Goal: Task Accomplishment & Management: Manage account settings

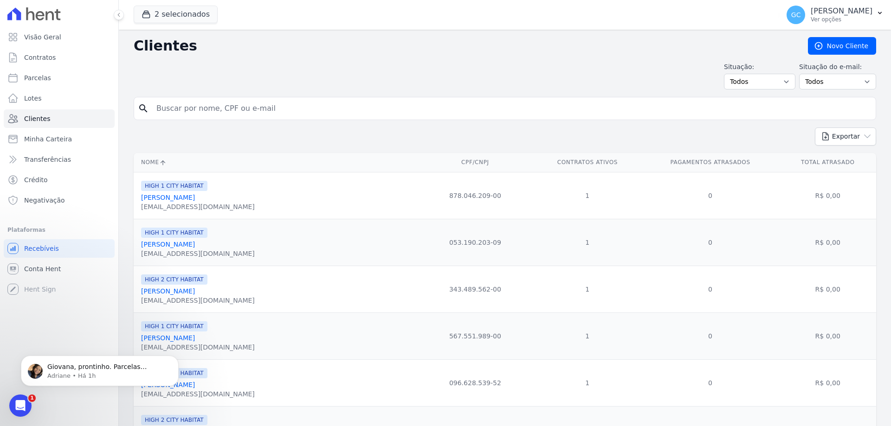
drag, startPoint x: 190, startPoint y: 31, endPoint x: 190, endPoint y: 26, distance: 4.7
click at [190, 26] on div "2 selecionados HYPE EMPREENDIMENTOS IMOBILIARIOS SPE LTDA HIGH 1 CITY HABITAT H…" at bounding box center [505, 213] width 772 height 426
click at [191, 16] on button "2 selecionados" at bounding box center [176, 15] width 84 height 18
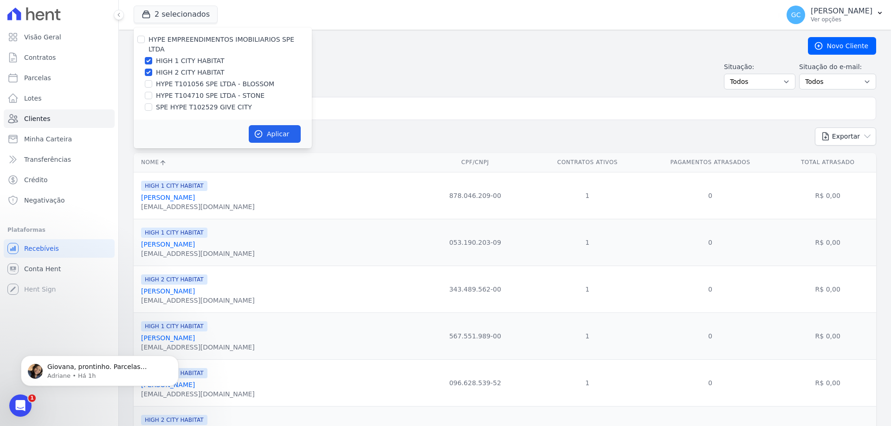
click at [360, 51] on h2 "Clientes" at bounding box center [463, 46] width 659 height 17
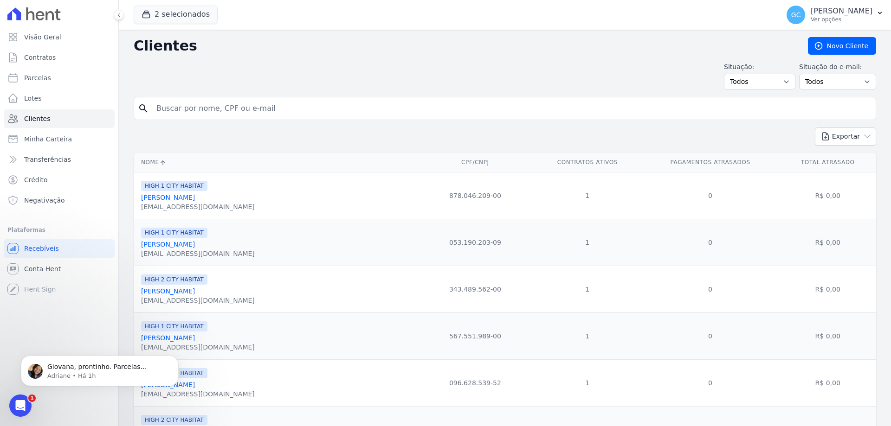
click at [288, 111] on input "search" at bounding box center [511, 108] width 721 height 19
paste input "[PERSON_NAME]"
type input "[PERSON_NAME]"
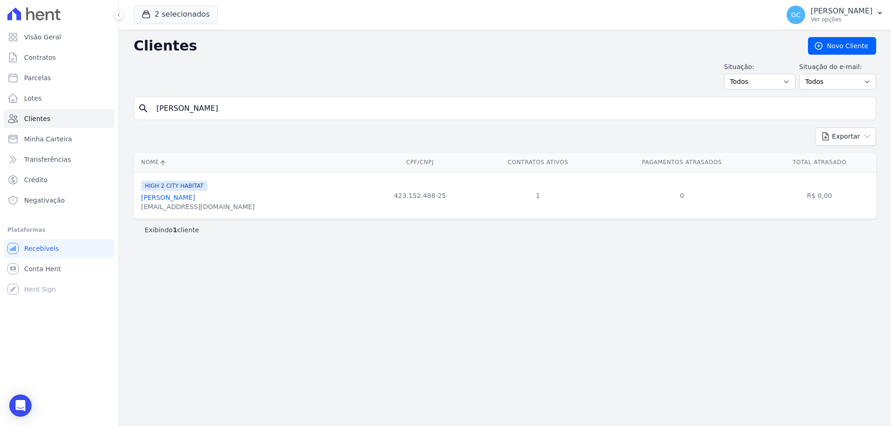
click at [191, 200] on link "[PERSON_NAME]" at bounding box center [168, 197] width 54 height 7
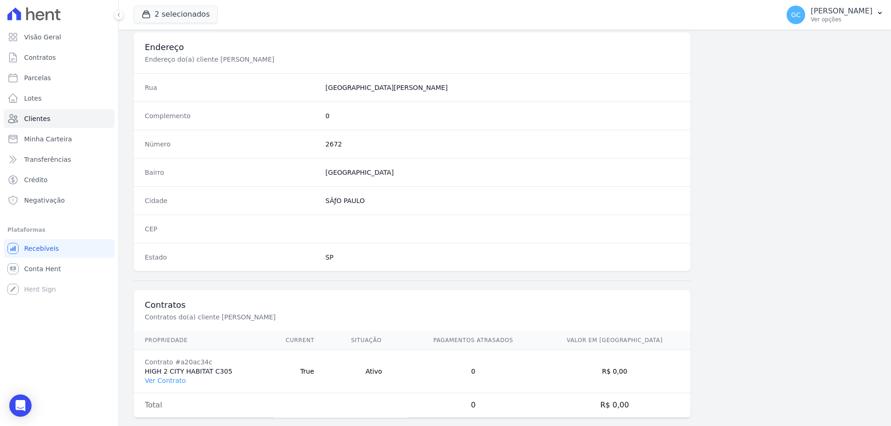
scroll to position [442, 0]
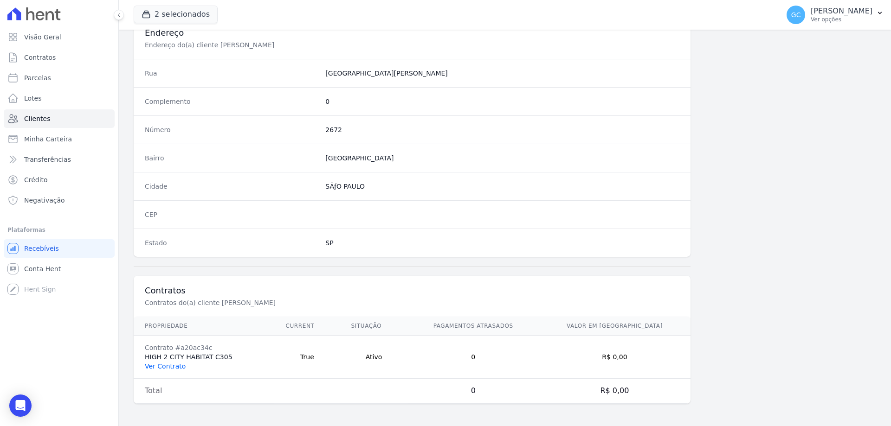
click at [172, 368] on link "Ver Contrato" at bounding box center [165, 366] width 41 height 7
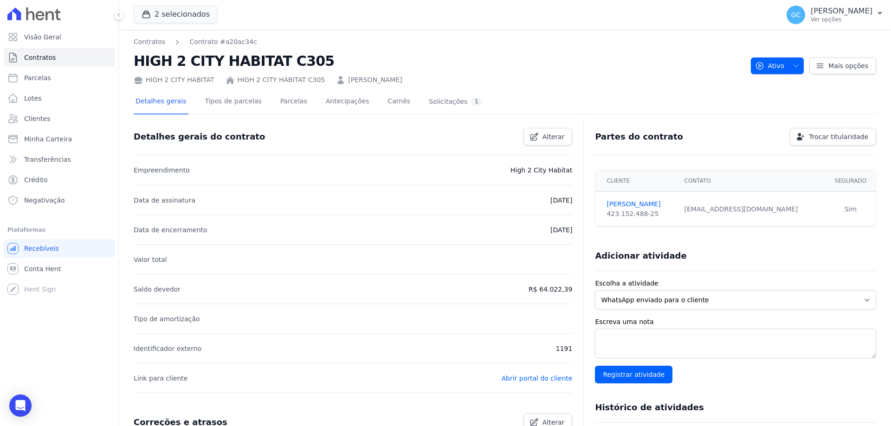
scroll to position [2, 0]
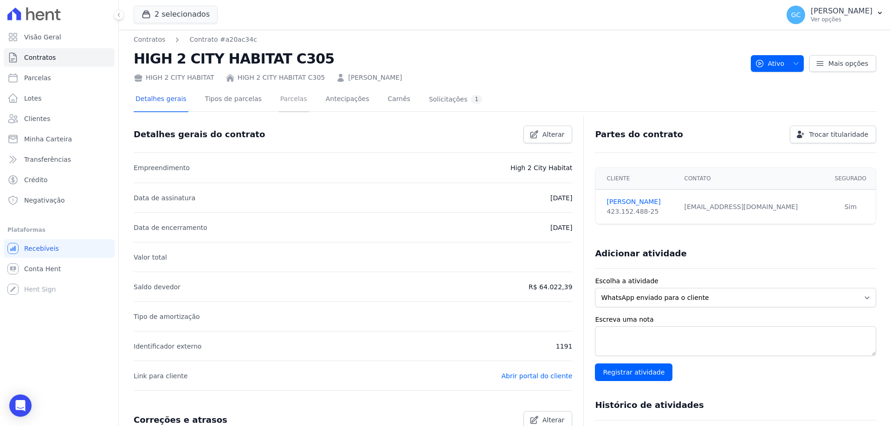
click at [287, 102] on link "Parcelas" at bounding box center [293, 100] width 31 height 25
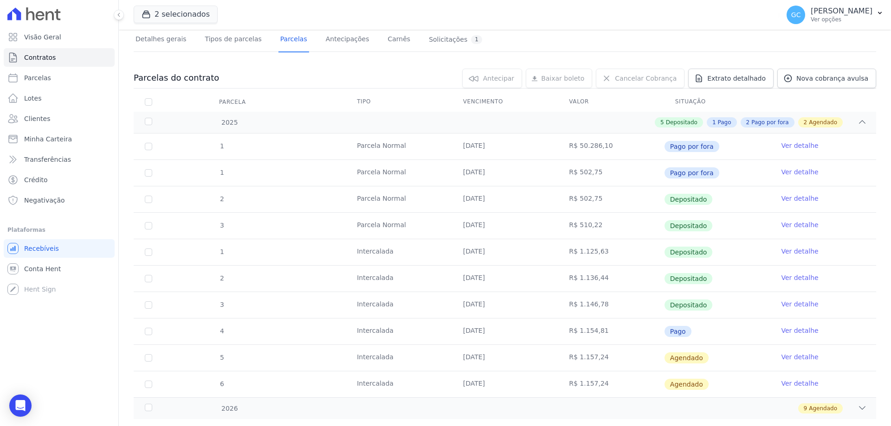
scroll to position [83, 0]
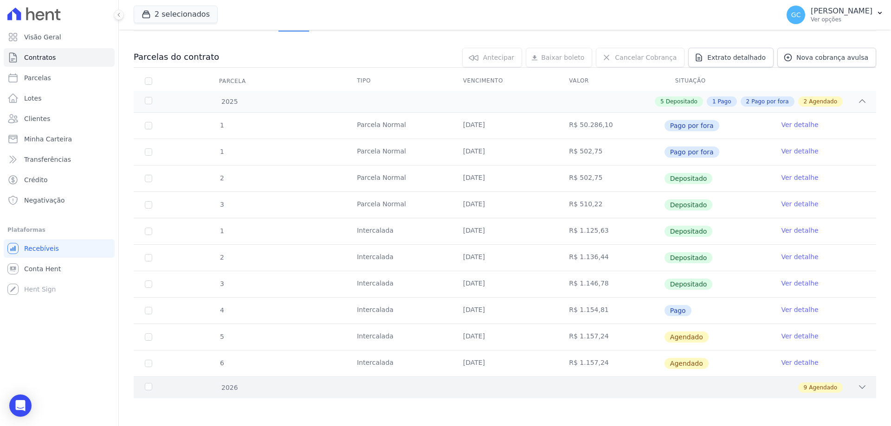
click at [858, 385] on icon at bounding box center [862, 387] width 9 height 9
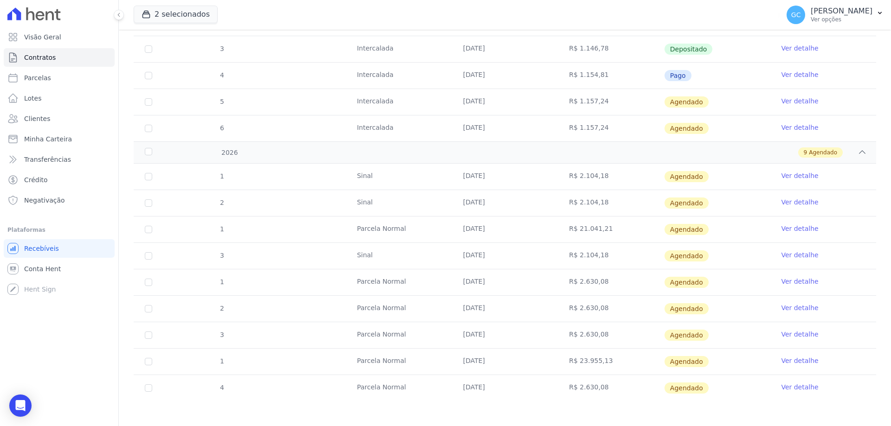
scroll to position [321, 0]
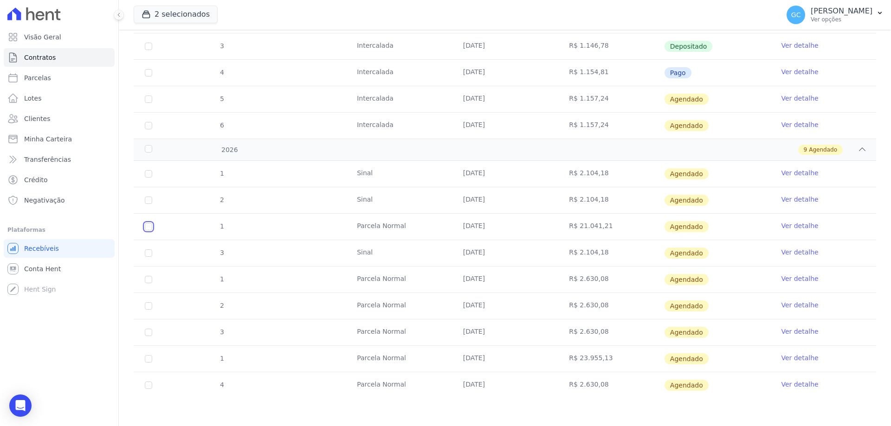
click at [148, 227] on input "checkbox" at bounding box center [148, 226] width 7 height 7
checkbox input "true"
click at [787, 228] on link "Ver detalhe" at bounding box center [799, 225] width 37 height 9
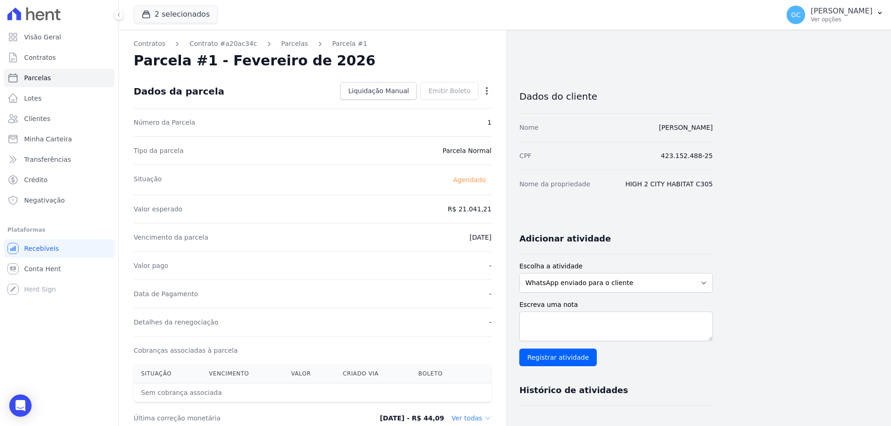
click at [484, 90] on icon "button" at bounding box center [486, 90] width 9 height 9
click at [451, 118] on link "Antecipar" at bounding box center [447, 120] width 82 height 17
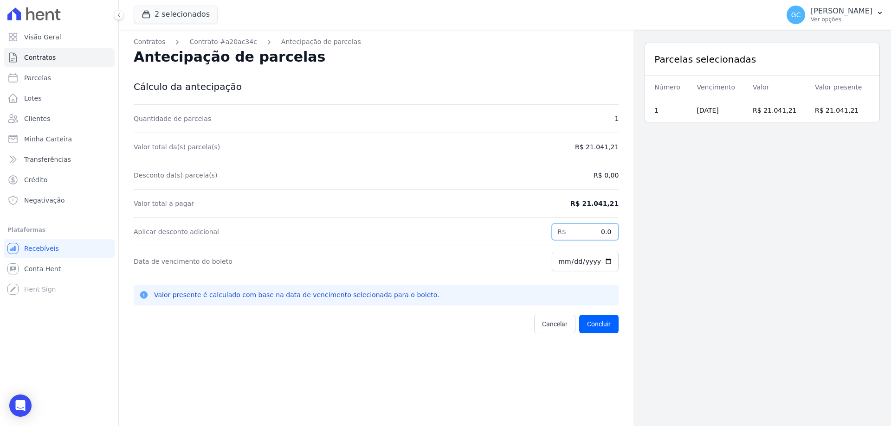
click at [589, 231] on input "0.0" at bounding box center [585, 232] width 67 height 17
type input "2"
type input "20388.93"
click at [605, 261] on input "[DATE]" at bounding box center [585, 261] width 67 height 19
type input "2025-10-02"
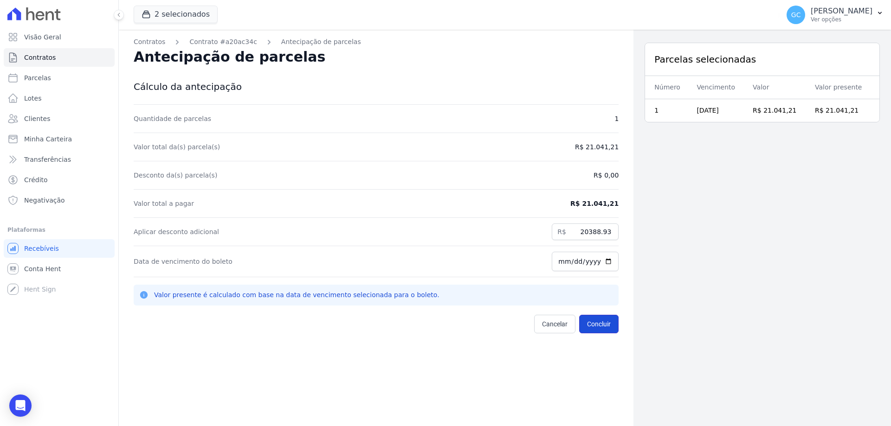
click at [600, 325] on button "Concluir" at bounding box center [598, 324] width 39 height 19
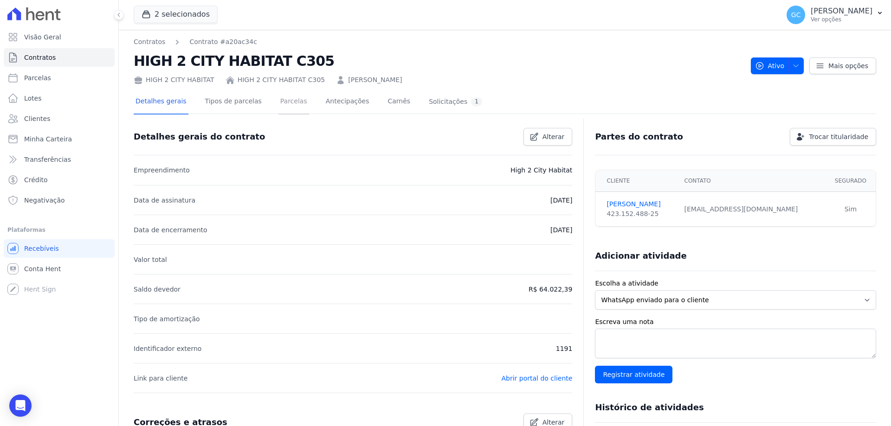
click at [289, 101] on link "Parcelas" at bounding box center [293, 102] width 31 height 25
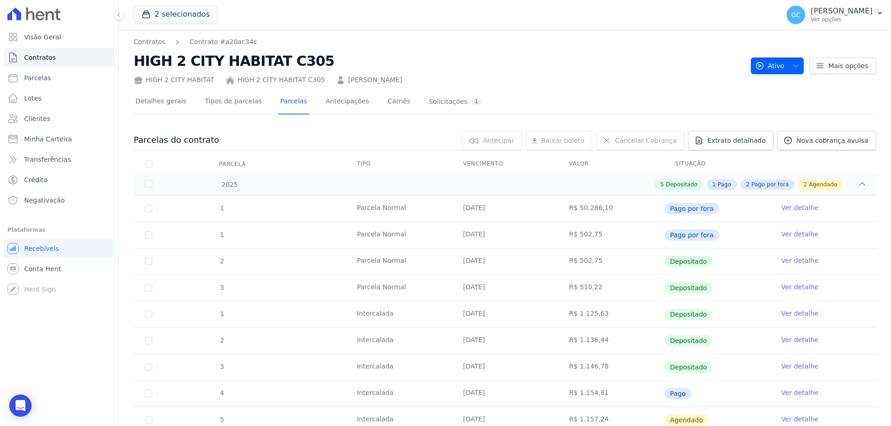
scroll to position [83, 0]
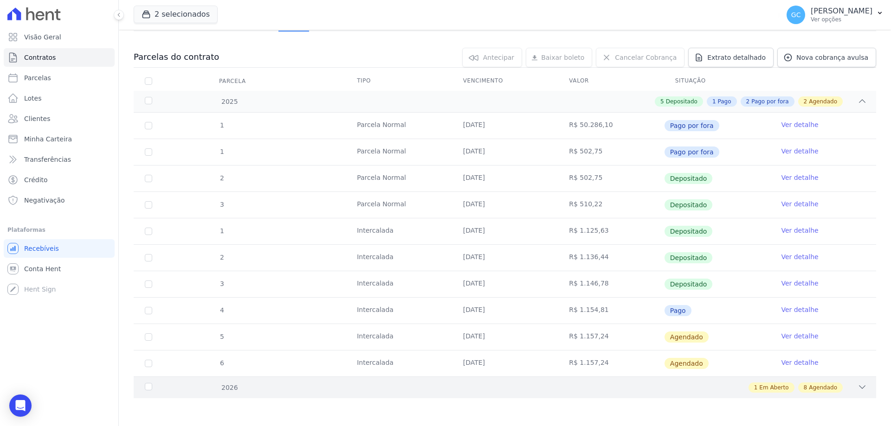
click at [858, 390] on icon at bounding box center [862, 387] width 9 height 9
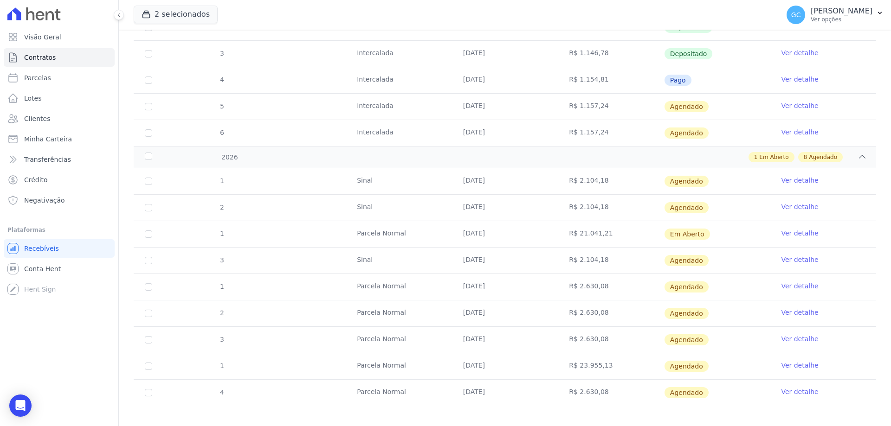
scroll to position [316, 0]
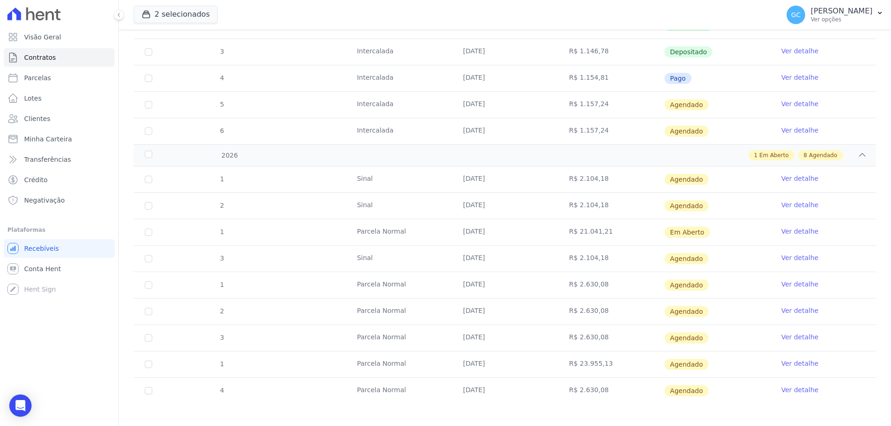
click at [783, 228] on link "Ver detalhe" at bounding box center [799, 231] width 37 height 9
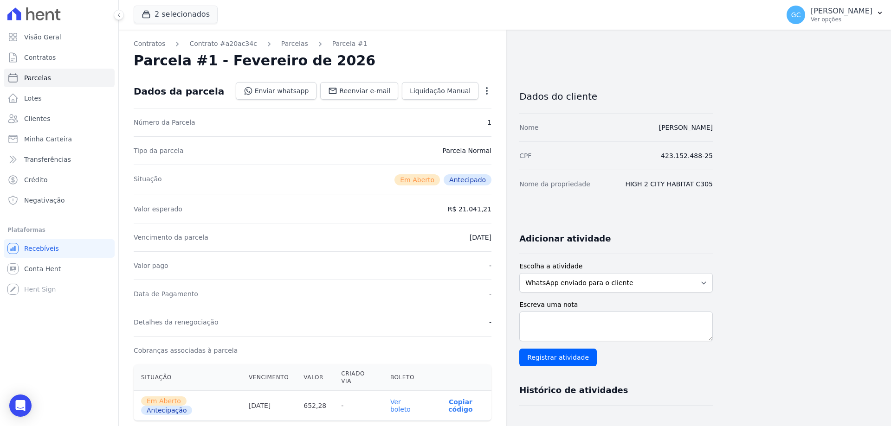
click at [488, 91] on icon "button" at bounding box center [487, 90] width 2 height 7
click at [454, 123] on link "Cancelar Cobrança" at bounding box center [447, 120] width 82 height 17
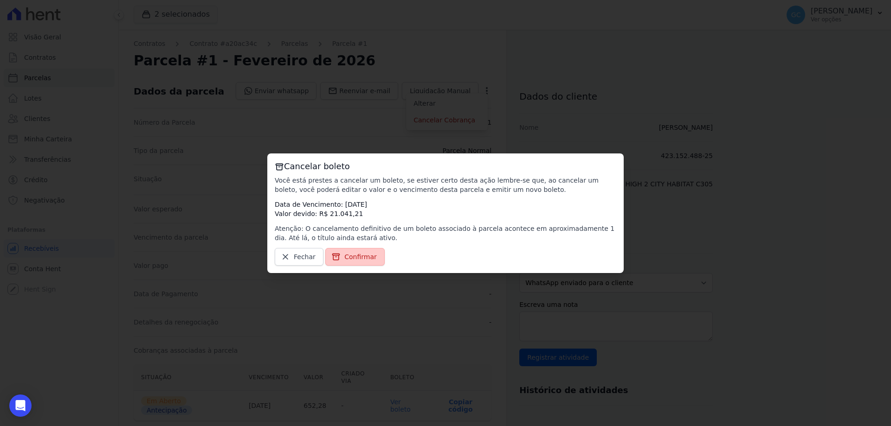
click at [358, 255] on span "Confirmar" at bounding box center [360, 256] width 32 height 9
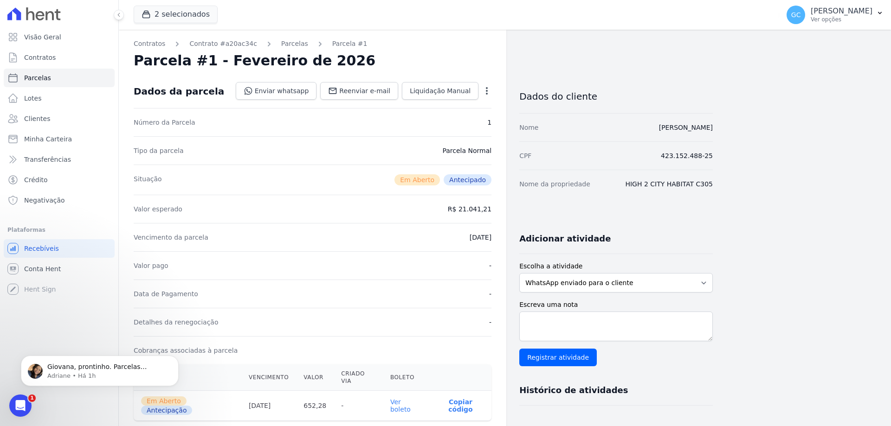
click at [487, 89] on icon "button" at bounding box center [486, 90] width 9 height 9
click at [452, 120] on link "Cancelar Cobrança" at bounding box center [447, 120] width 82 height 17
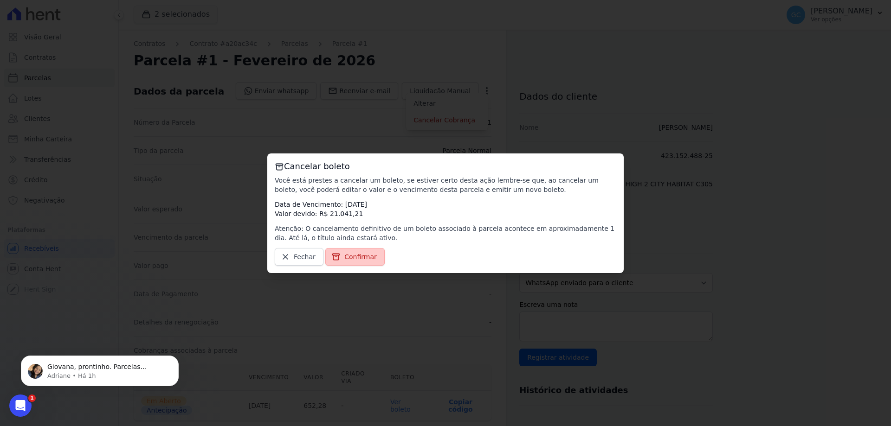
click at [345, 254] on span "Confirmar" at bounding box center [360, 256] width 32 height 9
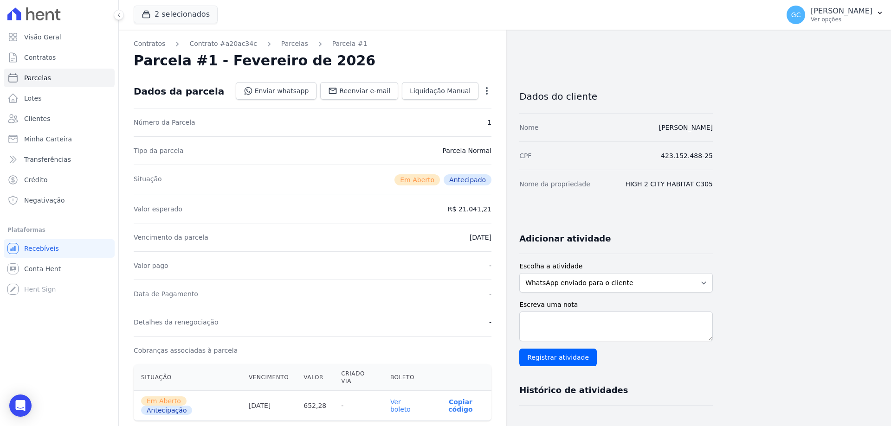
click at [487, 86] on icon "button" at bounding box center [486, 90] width 9 height 9
click at [446, 122] on link "Cancelar Cobrança" at bounding box center [447, 120] width 82 height 17
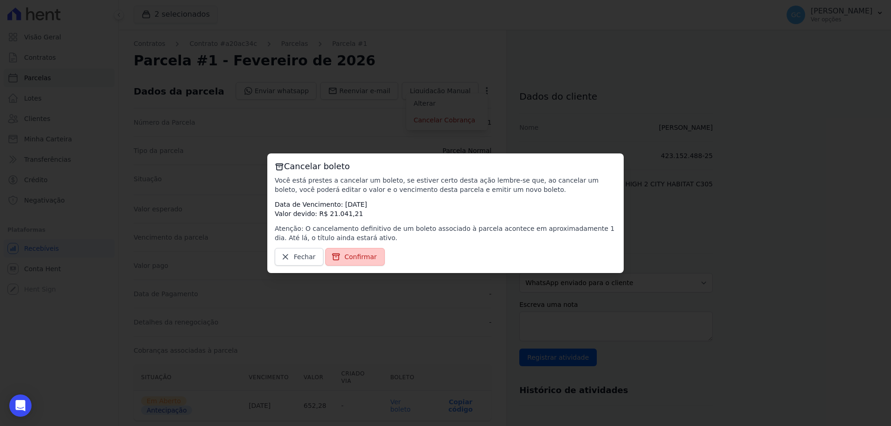
click at [367, 260] on span "Confirmar" at bounding box center [360, 256] width 32 height 9
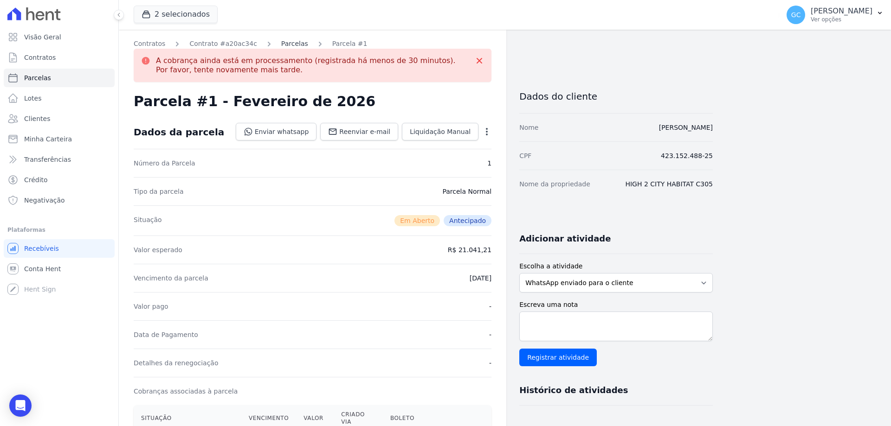
click at [281, 43] on link "Parcelas" at bounding box center [294, 44] width 27 height 10
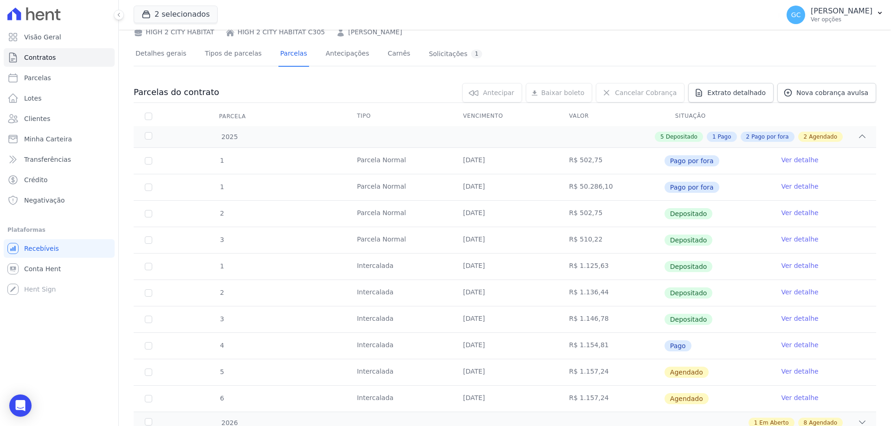
scroll to position [83, 0]
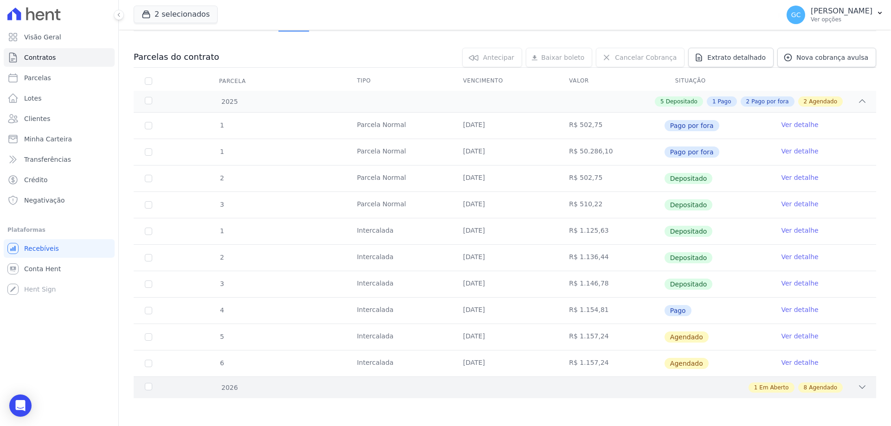
click at [847, 394] on div "2026 1 Em Aberto 8 Agendado" at bounding box center [505, 388] width 743 height 22
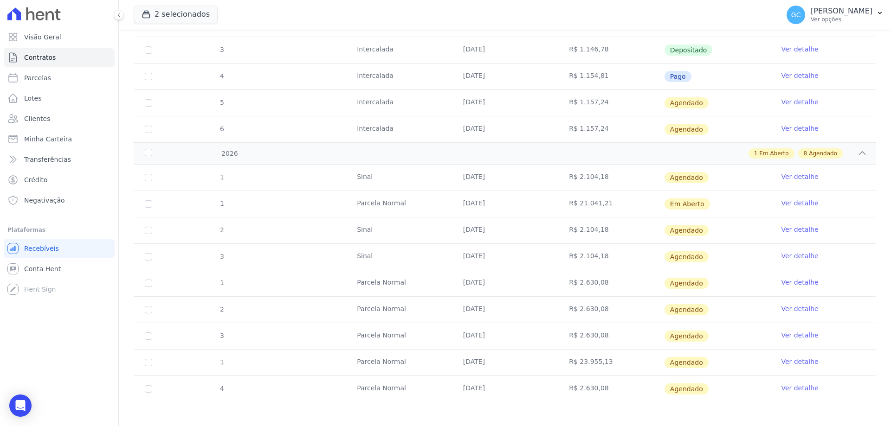
scroll to position [321, 0]
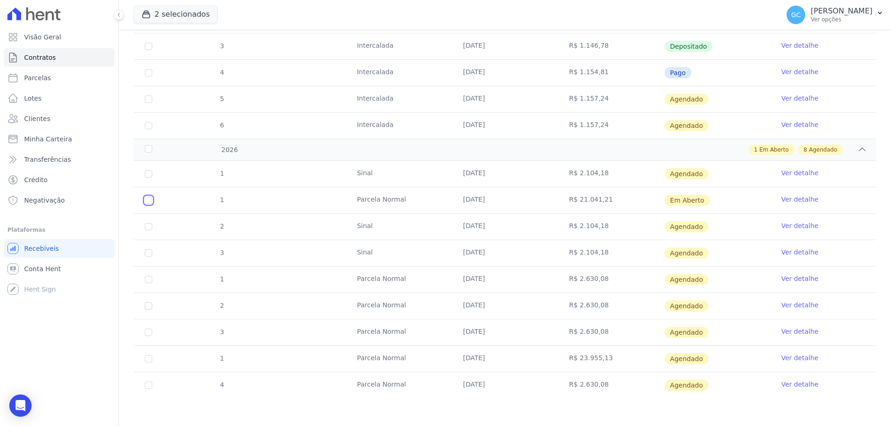
click at [145, 198] on input "checkbox" at bounding box center [148, 200] width 7 height 7
checkbox input "true"
click at [798, 199] on link "Ver detalhe" at bounding box center [799, 199] width 37 height 9
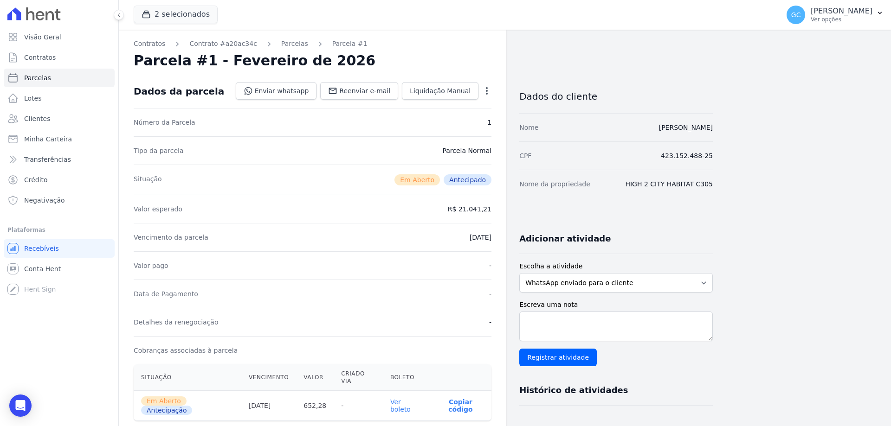
click at [490, 90] on icon "button" at bounding box center [486, 90] width 9 height 9
click at [455, 116] on link "Cancelar Cobrança" at bounding box center [447, 120] width 82 height 17
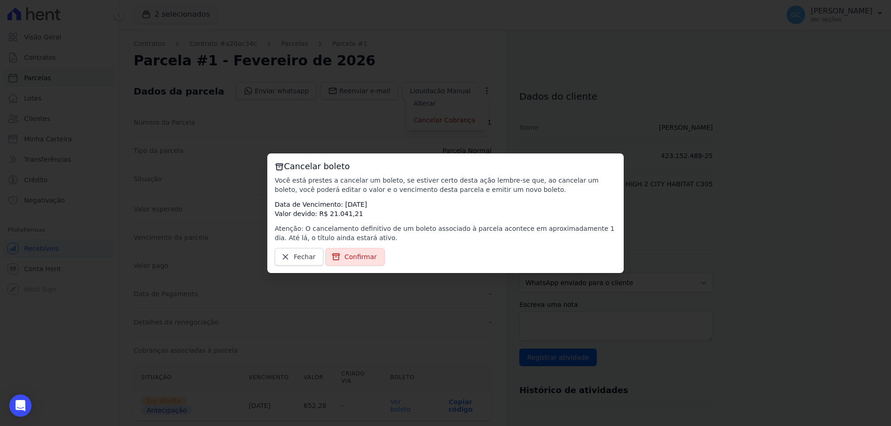
click at [352, 268] on div "Cancelar boleto Você está prestes a cancelar um boleto, se estiver certo desta …" at bounding box center [445, 214] width 356 height 120
click at [358, 251] on link "Confirmar" at bounding box center [354, 257] width 59 height 18
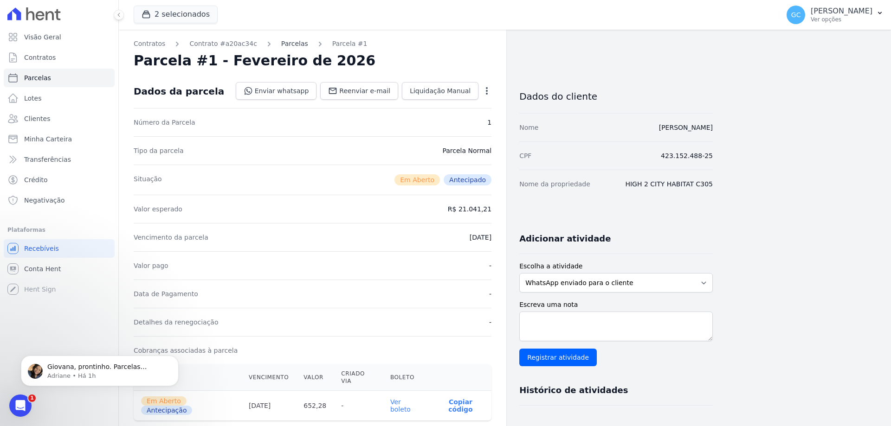
click at [284, 43] on link "Parcelas" at bounding box center [294, 44] width 27 height 10
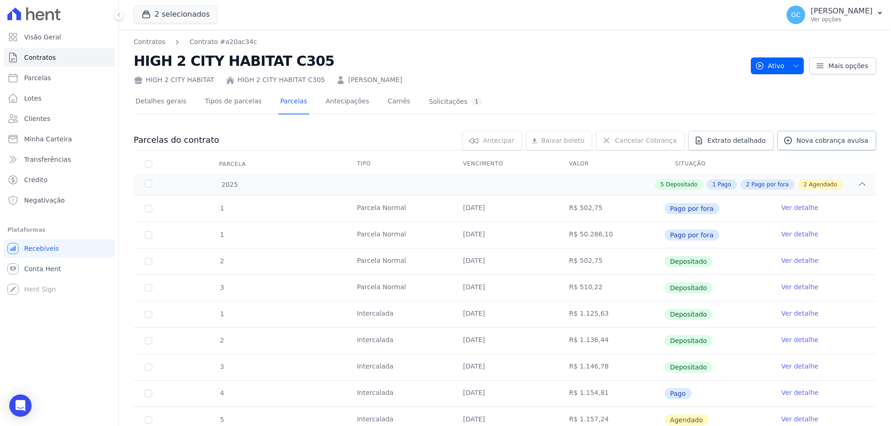
click at [842, 137] on span "Nova cobrança avulsa" at bounding box center [832, 140] width 72 height 9
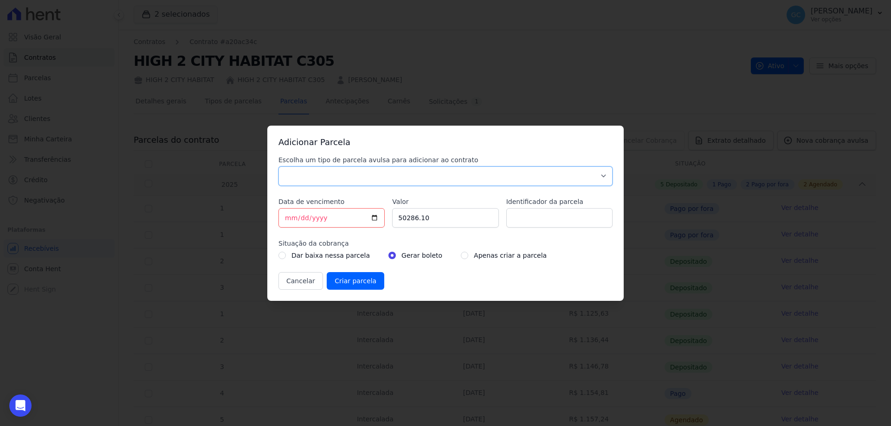
click at [346, 176] on select "Parcela Normal Sinal Caução Intercalada Chaves Pré Chaves Pós Chaves Taxas Quit…" at bounding box center [445, 176] width 334 height 19
select select "standard"
click at [278, 167] on select "Parcela Normal Sinal Caução Intercalada Chaves Pré Chaves Pós Chaves Taxas Quit…" at bounding box center [445, 176] width 334 height 19
drag, startPoint x: 434, startPoint y: 217, endPoint x: 392, endPoint y: 214, distance: 42.3
click at [392, 214] on input "50286.10" at bounding box center [445, 217] width 106 height 19
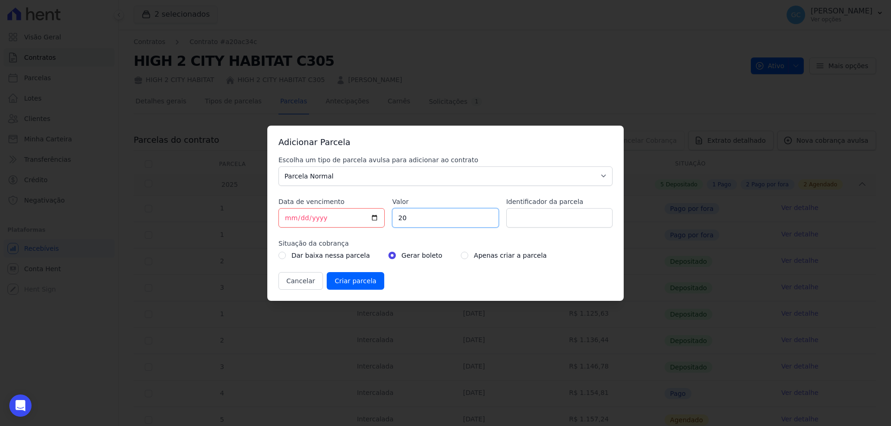
click at [425, 224] on input "20" at bounding box center [445, 217] width 106 height 19
click at [429, 222] on input "20388" at bounding box center [445, 217] width 106 height 19
type input "20388.93"
click at [558, 170] on select "Parcela Normal Sinal Caução Intercalada Chaves Pré Chaves Pós Chaves Taxas Quit…" at bounding box center [445, 176] width 334 height 19
select select "advance"
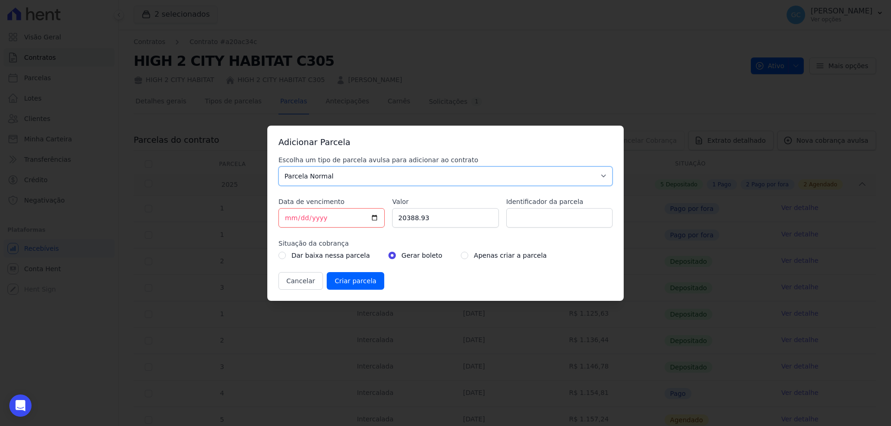
click at [278, 167] on select "Parcela Normal Sinal Caução Intercalada Chaves Pré Chaves Pós Chaves Taxas Quit…" at bounding box center [445, 176] width 334 height 19
click at [353, 284] on input "Criar parcela" at bounding box center [356, 281] width 58 height 18
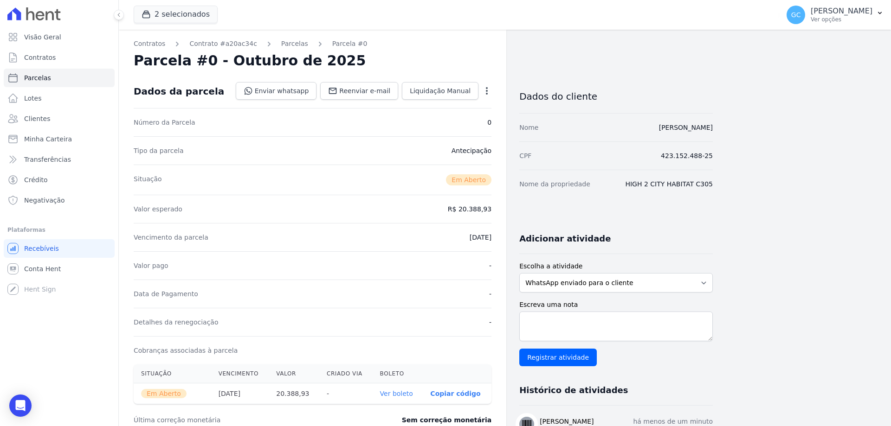
click at [406, 394] on link "Ver boleto" at bounding box center [396, 393] width 33 height 7
click at [281, 47] on link "Parcelas" at bounding box center [294, 44] width 27 height 10
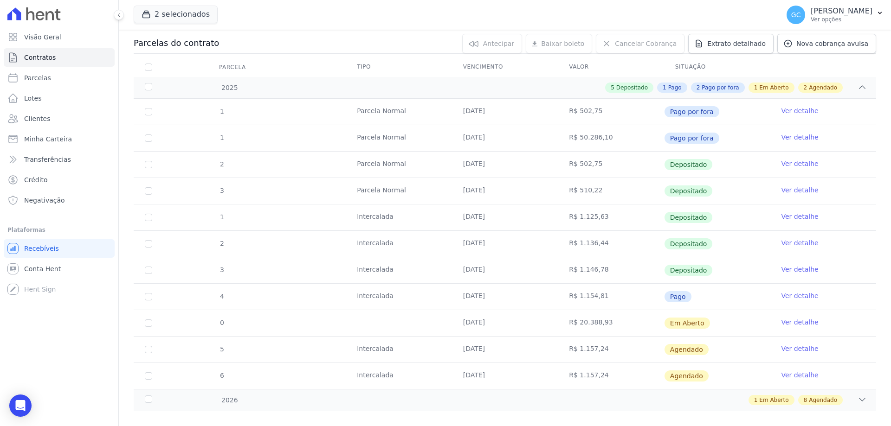
scroll to position [110, 0]
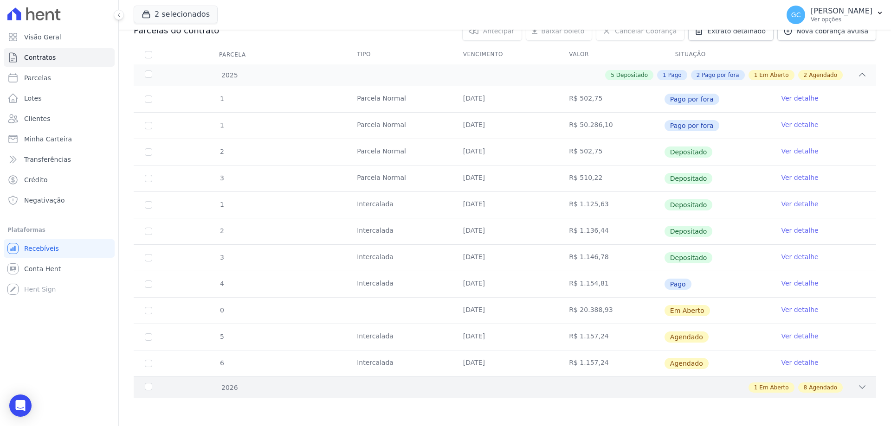
click at [858, 388] on icon at bounding box center [862, 387] width 9 height 9
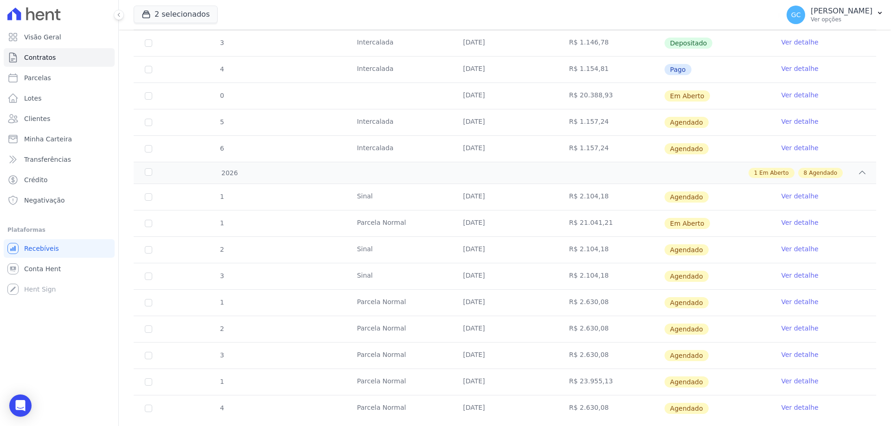
scroll to position [348, 0]
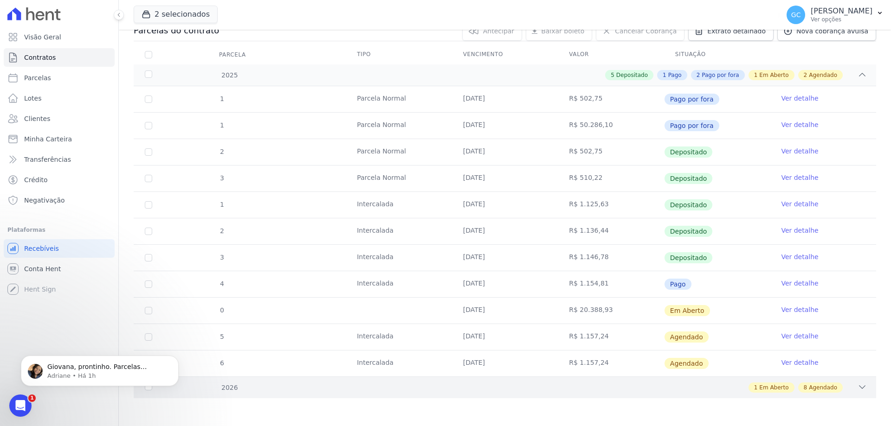
click at [858, 386] on icon at bounding box center [862, 387] width 9 height 9
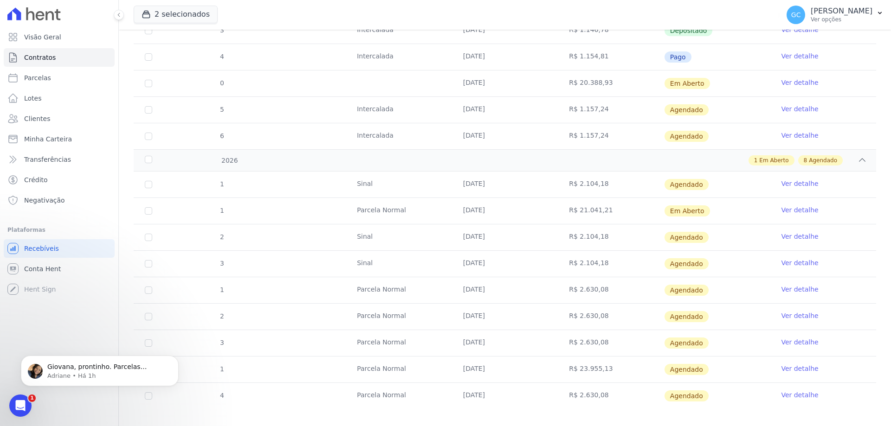
scroll to position [348, 0]
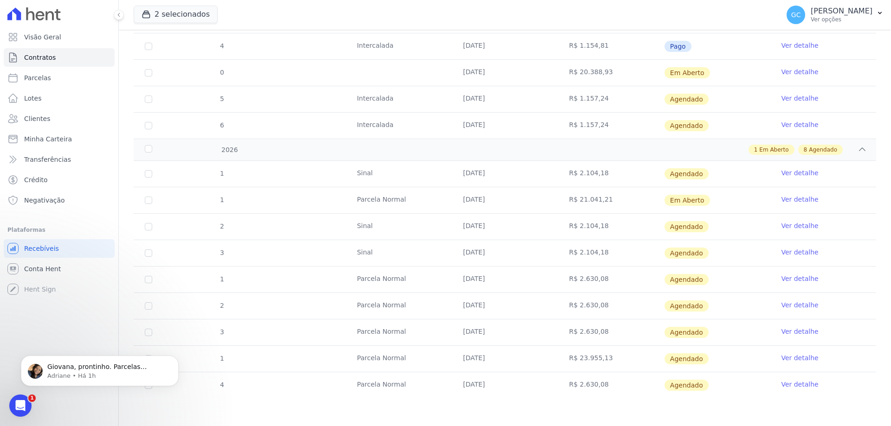
click at [144, 200] on td "1" at bounding box center [149, 200] width 30 height 26
click at [147, 201] on input "checkbox" at bounding box center [148, 200] width 7 height 7
checkbox input "true"
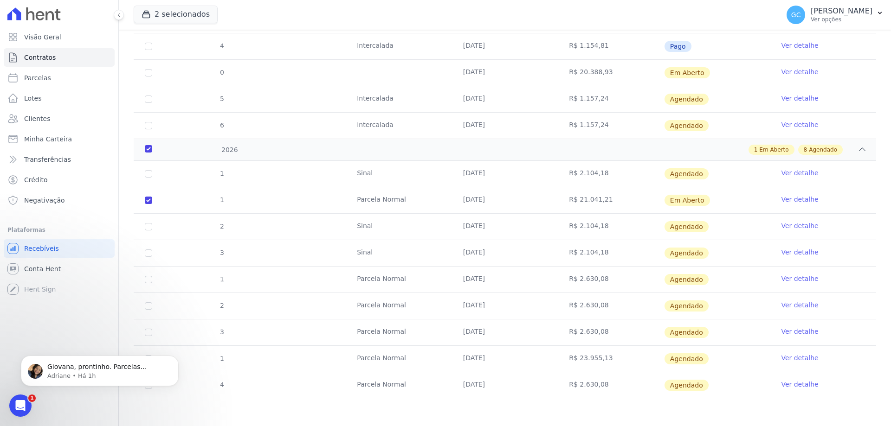
click at [791, 197] on link "Ver detalhe" at bounding box center [799, 199] width 37 height 9
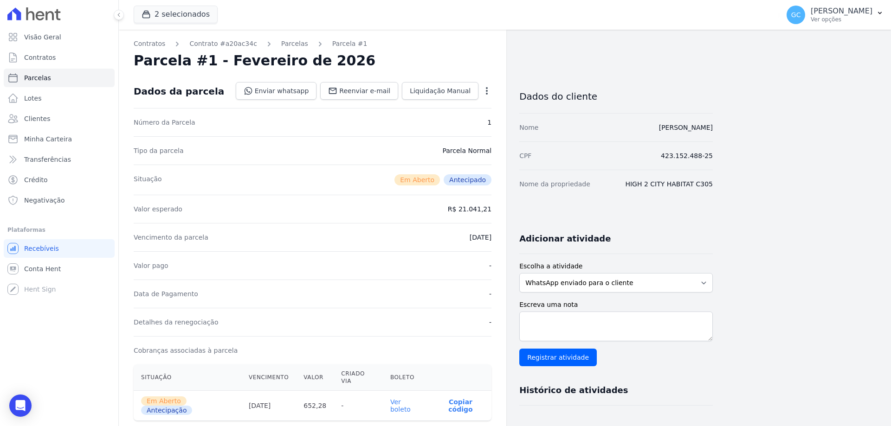
click at [490, 90] on icon "button" at bounding box center [486, 90] width 9 height 9
click at [450, 116] on link "Cancelar Cobrança" at bounding box center [447, 120] width 82 height 17
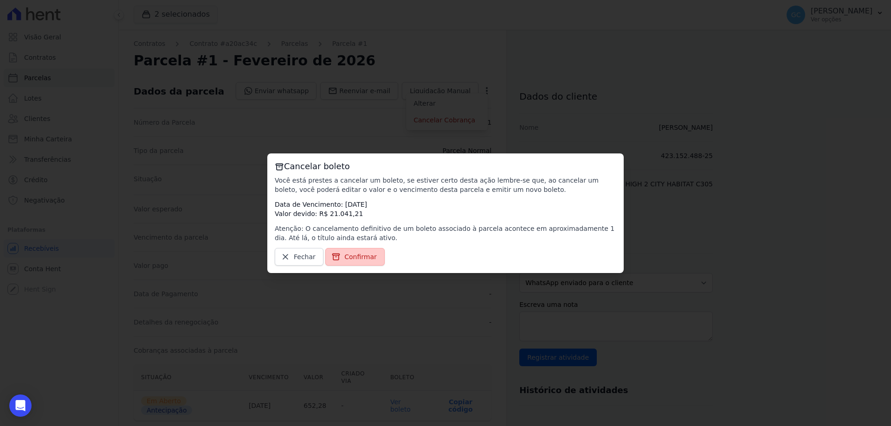
click at [344, 259] on span "Confirmar" at bounding box center [360, 256] width 32 height 9
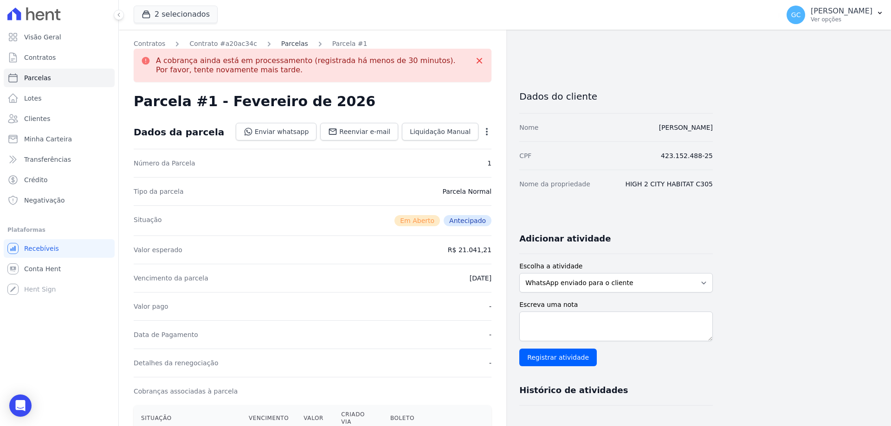
click at [282, 41] on link "Parcelas" at bounding box center [294, 44] width 27 height 10
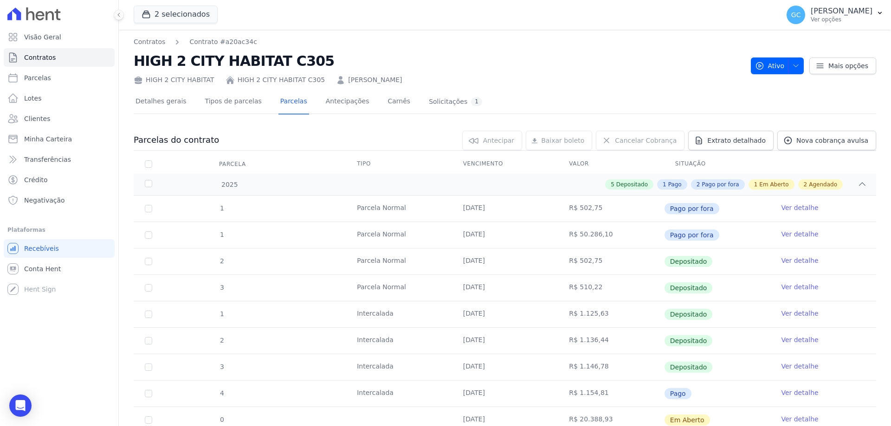
scroll to position [110, 0]
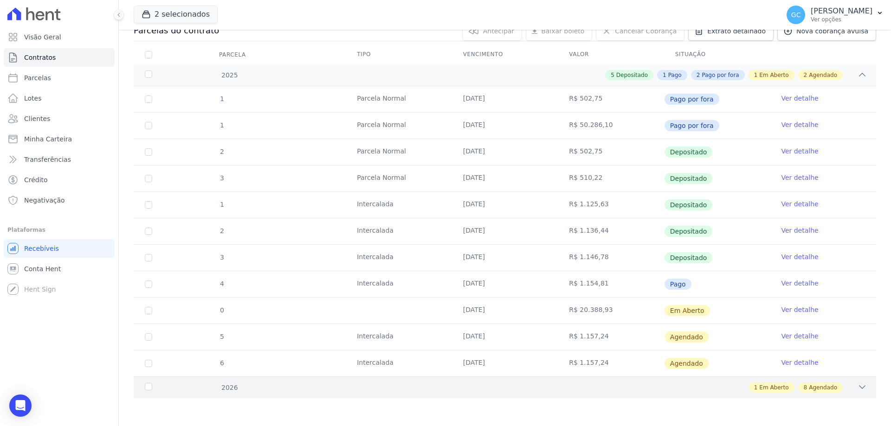
click at [858, 383] on icon at bounding box center [862, 387] width 9 height 9
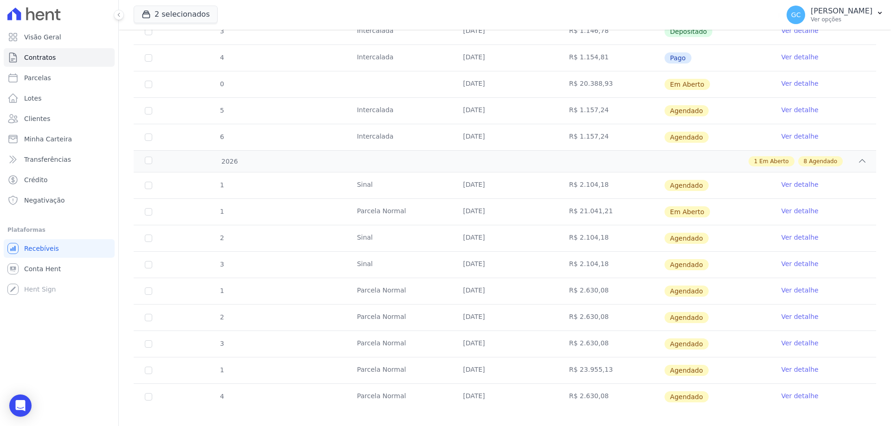
scroll to position [348, 0]
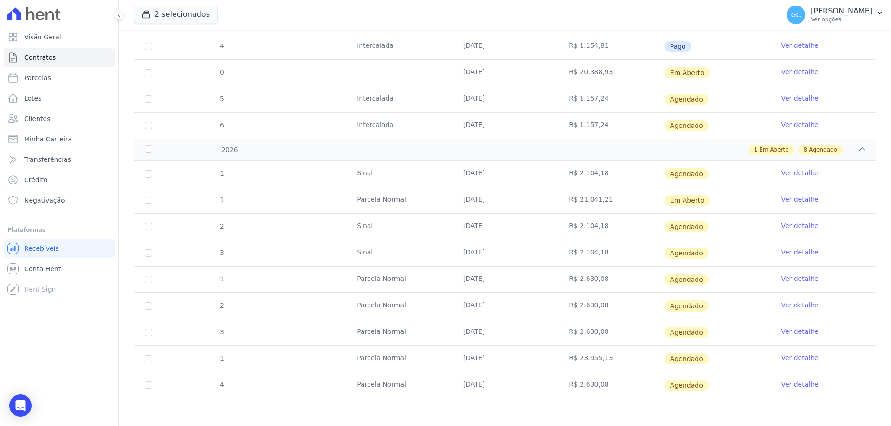
click at [784, 384] on link "Ver detalhe" at bounding box center [799, 384] width 37 height 9
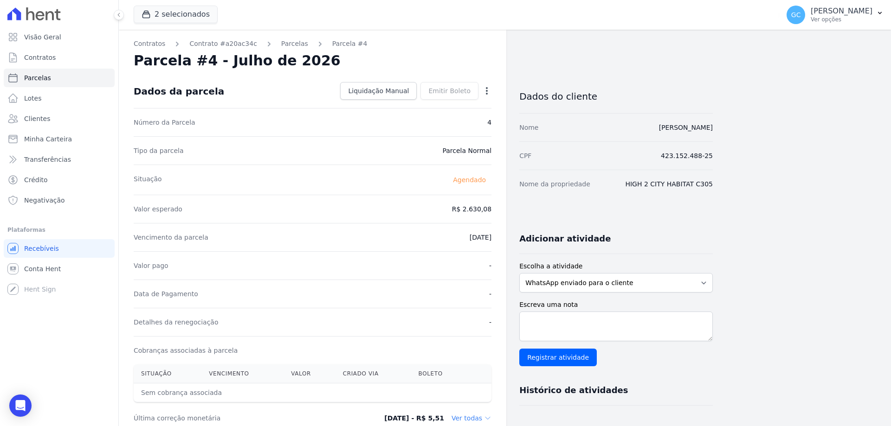
click at [486, 89] on icon "button" at bounding box center [486, 90] width 9 height 9
click at [442, 116] on link "Antecipar" at bounding box center [447, 120] width 82 height 17
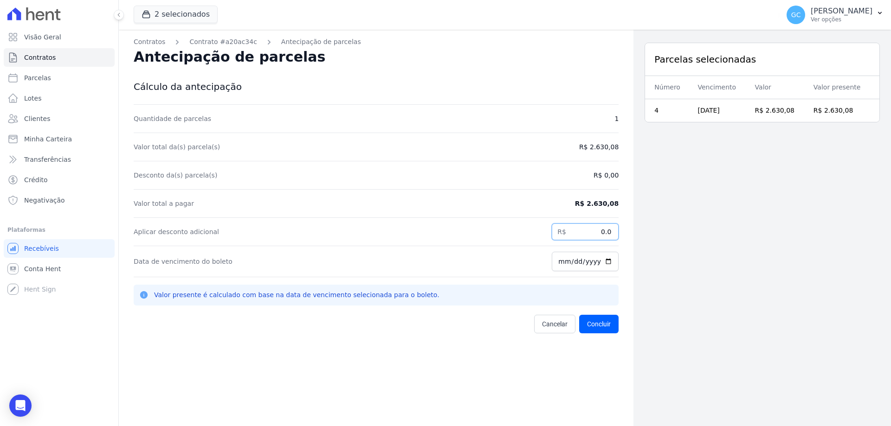
click at [582, 233] on input "0.0" at bounding box center [585, 232] width 67 height 17
click at [154, 42] on link "Contratos" at bounding box center [150, 42] width 32 height 10
click at [153, 40] on link "Contratos" at bounding box center [150, 42] width 32 height 10
click at [207, 38] on link "Contrato #a20ac34c" at bounding box center [222, 42] width 67 height 10
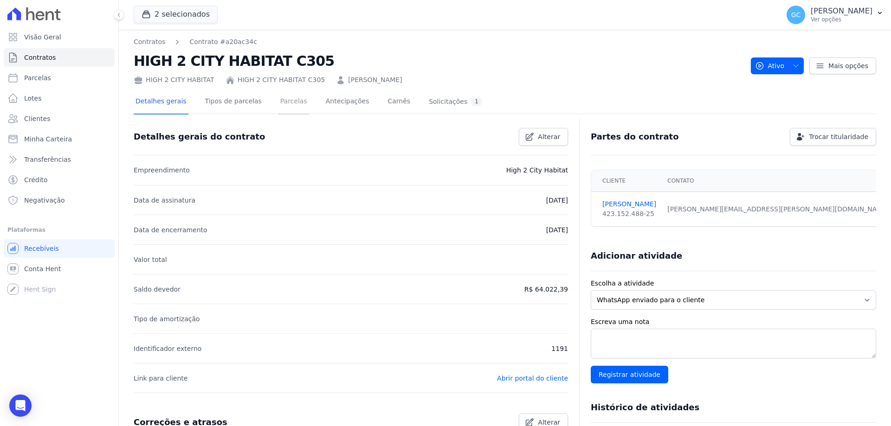
click at [282, 97] on link "Parcelas" at bounding box center [293, 102] width 31 height 25
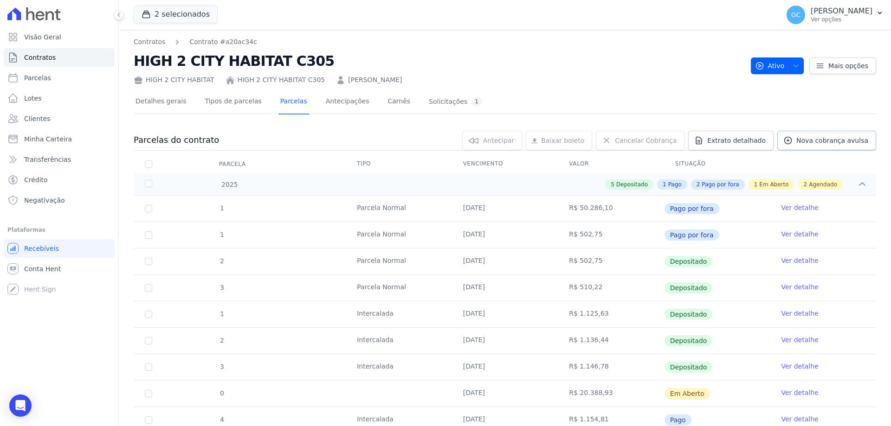
click at [813, 138] on span "Nova cobrança avulsa" at bounding box center [832, 140] width 72 height 9
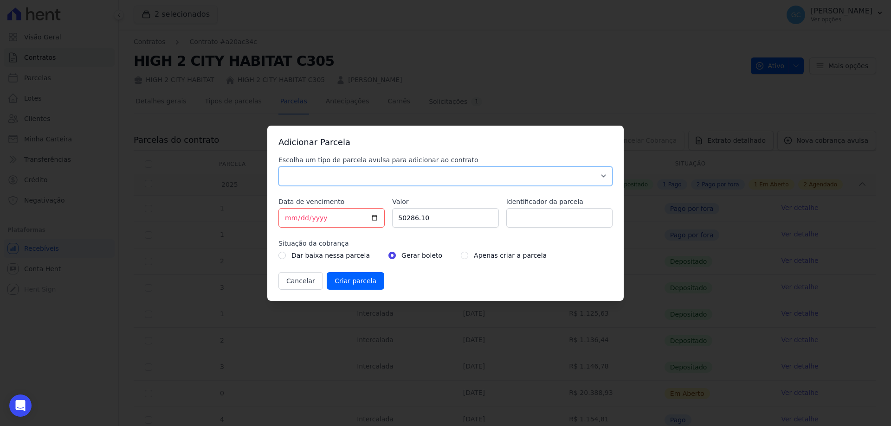
click at [378, 178] on select "Parcela Normal Sinal Caução Intercalada Chaves Pré Chaves Pós Chaves Taxas Quit…" at bounding box center [445, 176] width 334 height 19
select select "advance"
click at [278, 167] on select "Parcela Normal Sinal Caução Intercalada Chaves Pré Chaves Pós Chaves Taxas Quit…" at bounding box center [445, 176] width 334 height 19
click at [290, 218] on input "[DATE]" at bounding box center [331, 217] width 106 height 19
drag, startPoint x: 436, startPoint y: 224, endPoint x: 388, endPoint y: 220, distance: 48.4
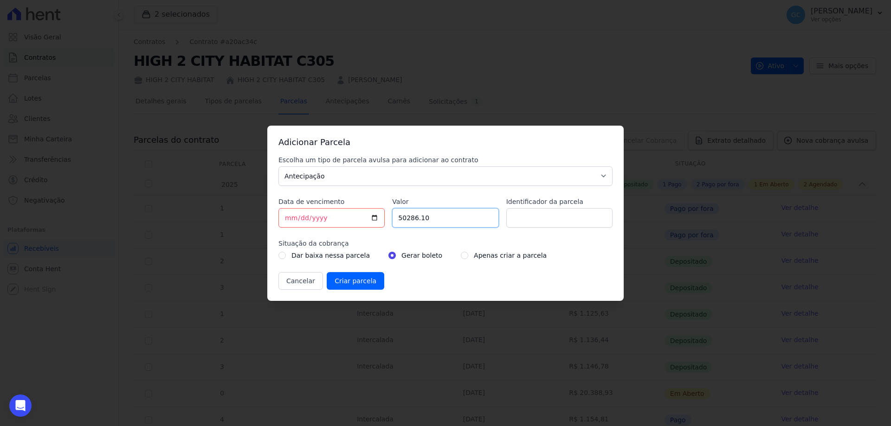
click at [388, 220] on div "Escolha um tipo de parcela avulsa para adicionar ao contrato Parcela Normal Sin…" at bounding box center [445, 222] width 334 height 135
type input "2464.61"
click at [347, 281] on input "Criar parcela" at bounding box center [356, 281] width 58 height 18
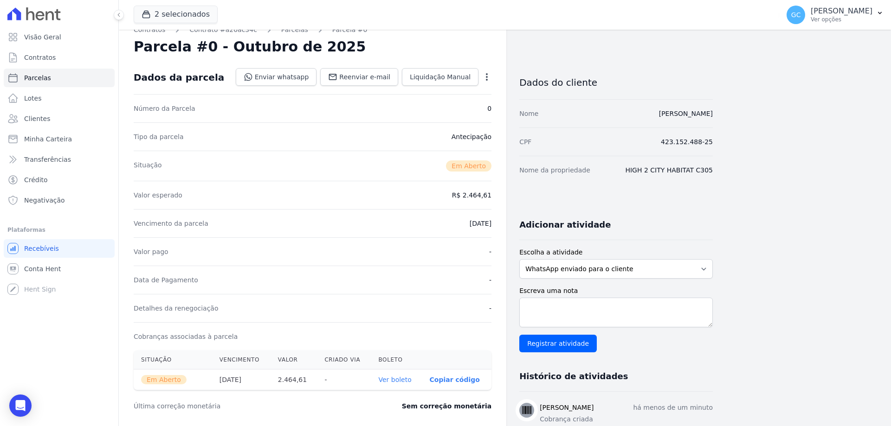
scroll to position [10, 0]
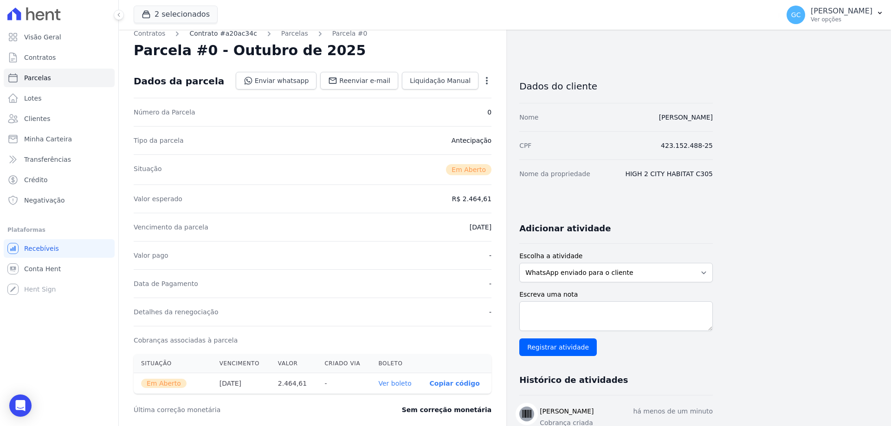
click at [226, 32] on link "Contrato #a20ac34c" at bounding box center [222, 34] width 67 height 10
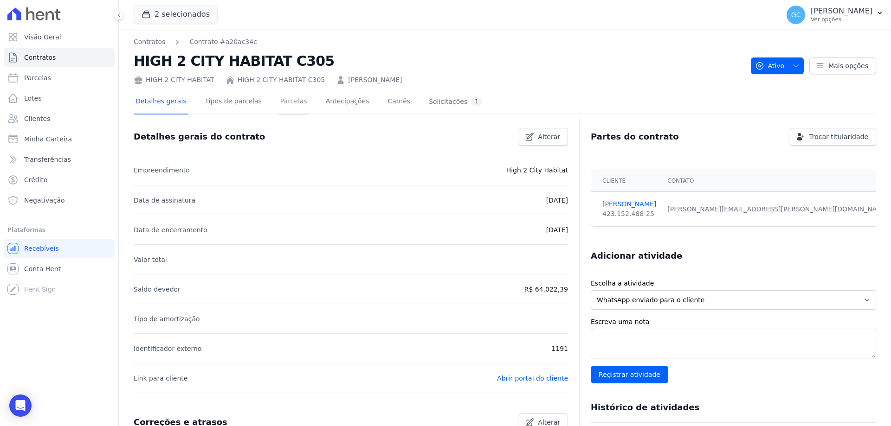
click at [278, 99] on link "Parcelas" at bounding box center [293, 102] width 31 height 25
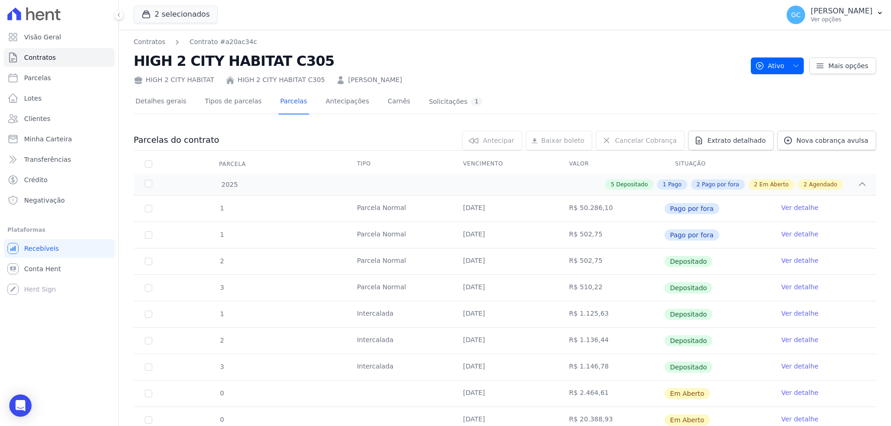
drag, startPoint x: 410, startPoint y: 83, endPoint x: 332, endPoint y: 76, distance: 77.8
click at [332, 76] on div "HIGH 2 CITY HABITAT HIGH 2 CITY HABITAT C305 Victor Cleber Laureano" at bounding box center [439, 77] width 610 height 13
copy link "[PERSON_NAME]"
